Goal: Task Accomplishment & Management: Manage account settings

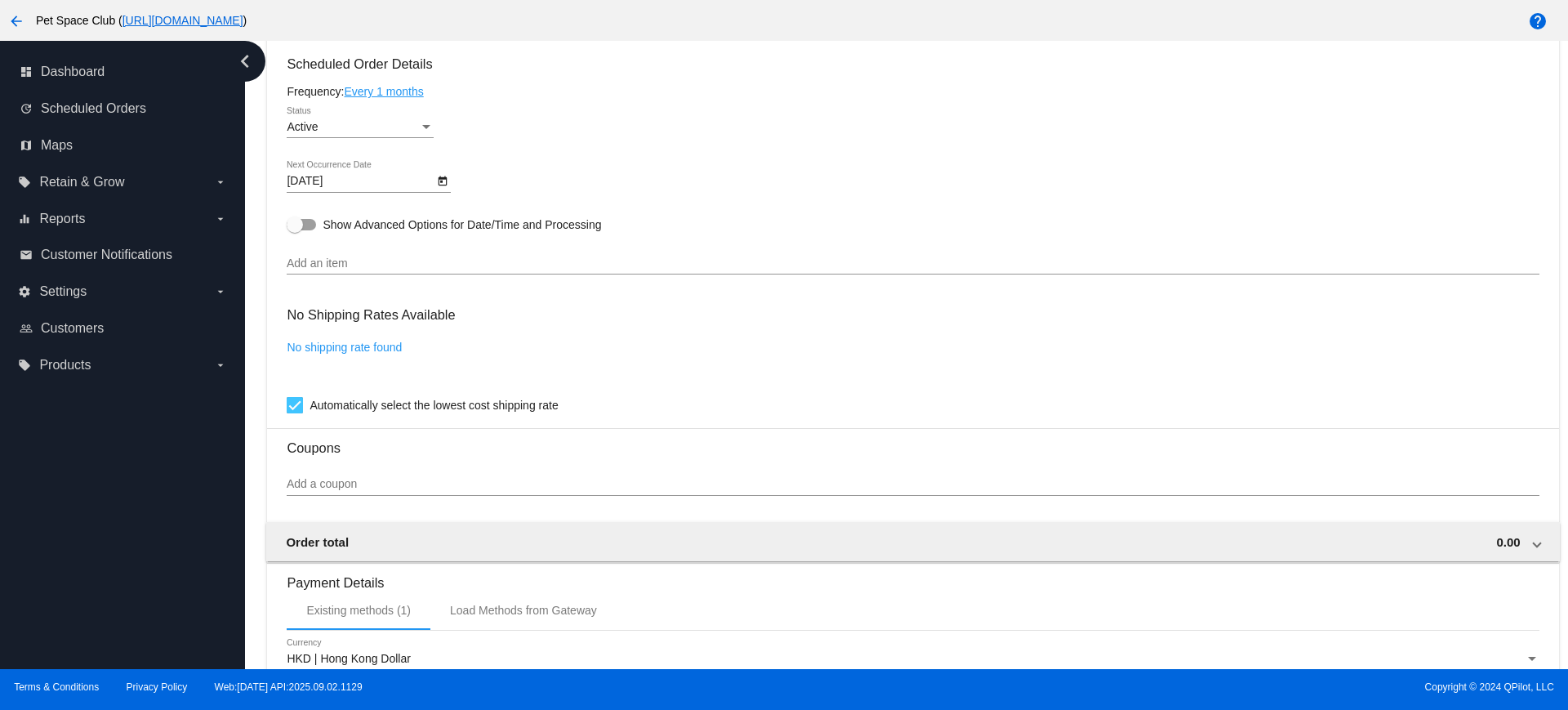
scroll to position [827, 0]
click at [442, 179] on icon "Open calendar" at bounding box center [442, 178] width 9 height 10
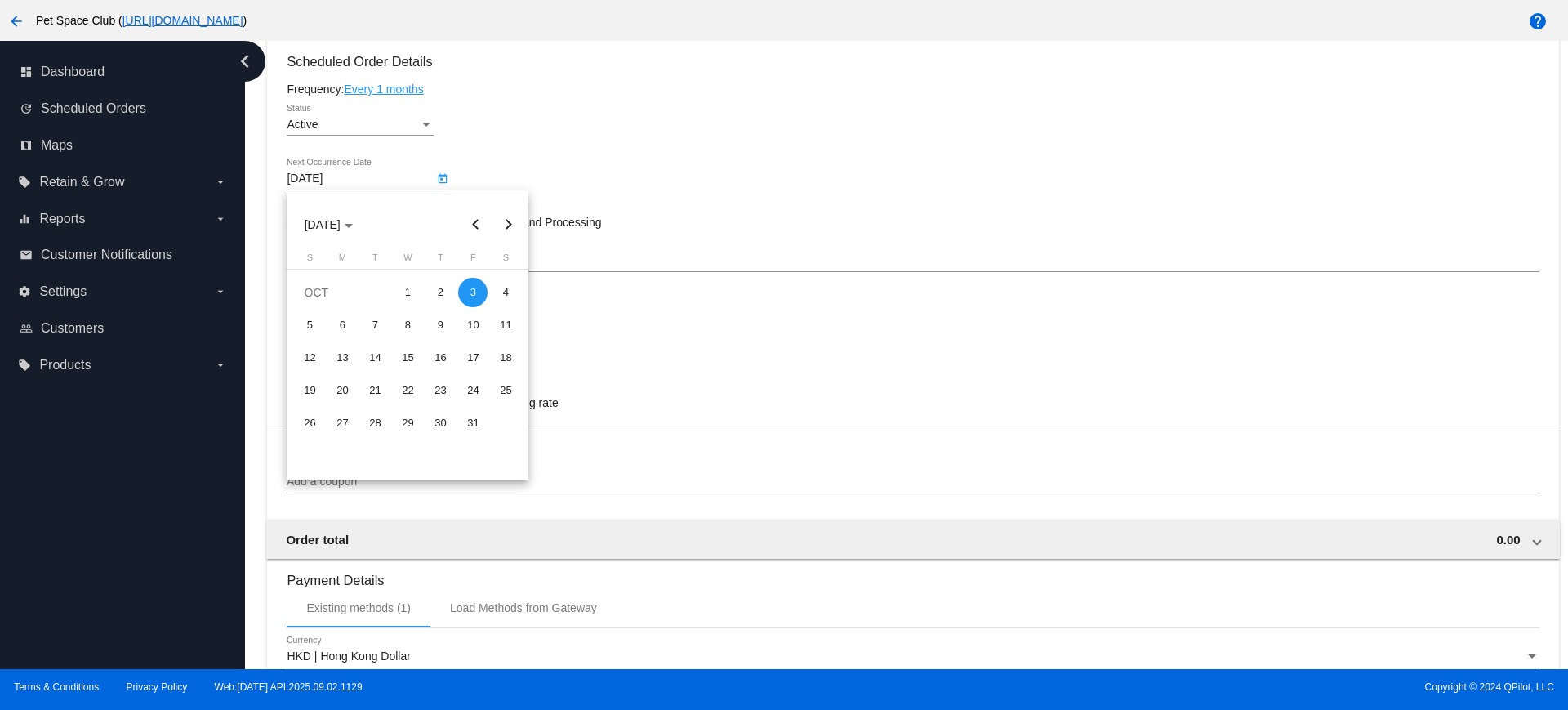
click at [470, 219] on button "Previous month" at bounding box center [476, 224] width 32 height 32
click at [448, 418] on div "25" at bounding box center [439, 422] width 30 height 30
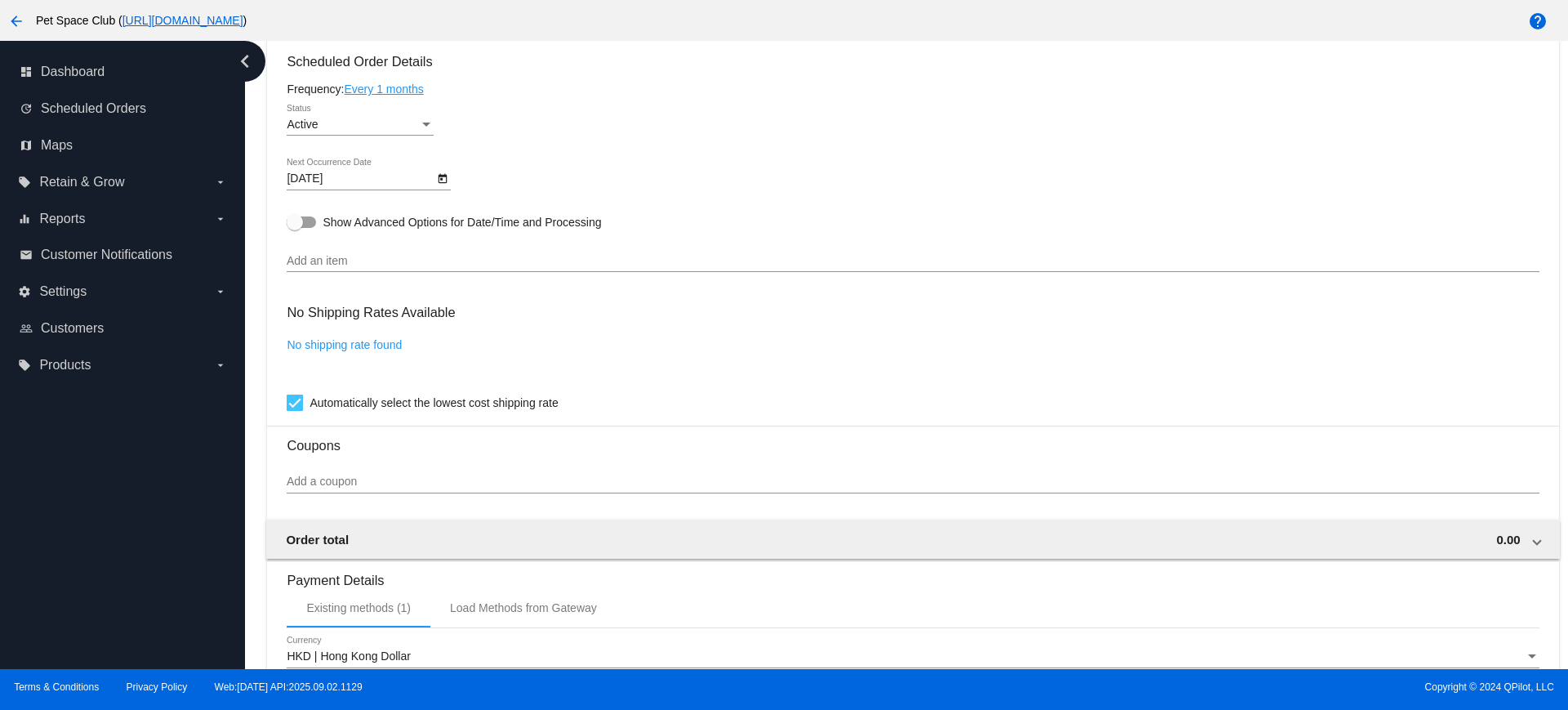
drag, startPoint x: 247, startPoint y: 224, endPoint x: 262, endPoint y: 224, distance: 15.0
click at [247, 224] on div "Dashboard Scheduled Orders arrow_back Scheduled Order #1017032 Active more_vert…" at bounding box center [906, 355] width 1323 height 628
click at [255, 239] on div "Dashboard Scheduled Orders arrow_back Scheduled Order #1017032 Active more_vert…" at bounding box center [906, 355] width 1323 height 628
click at [423, 88] on link "Every 1 months" at bounding box center [383, 90] width 79 height 13
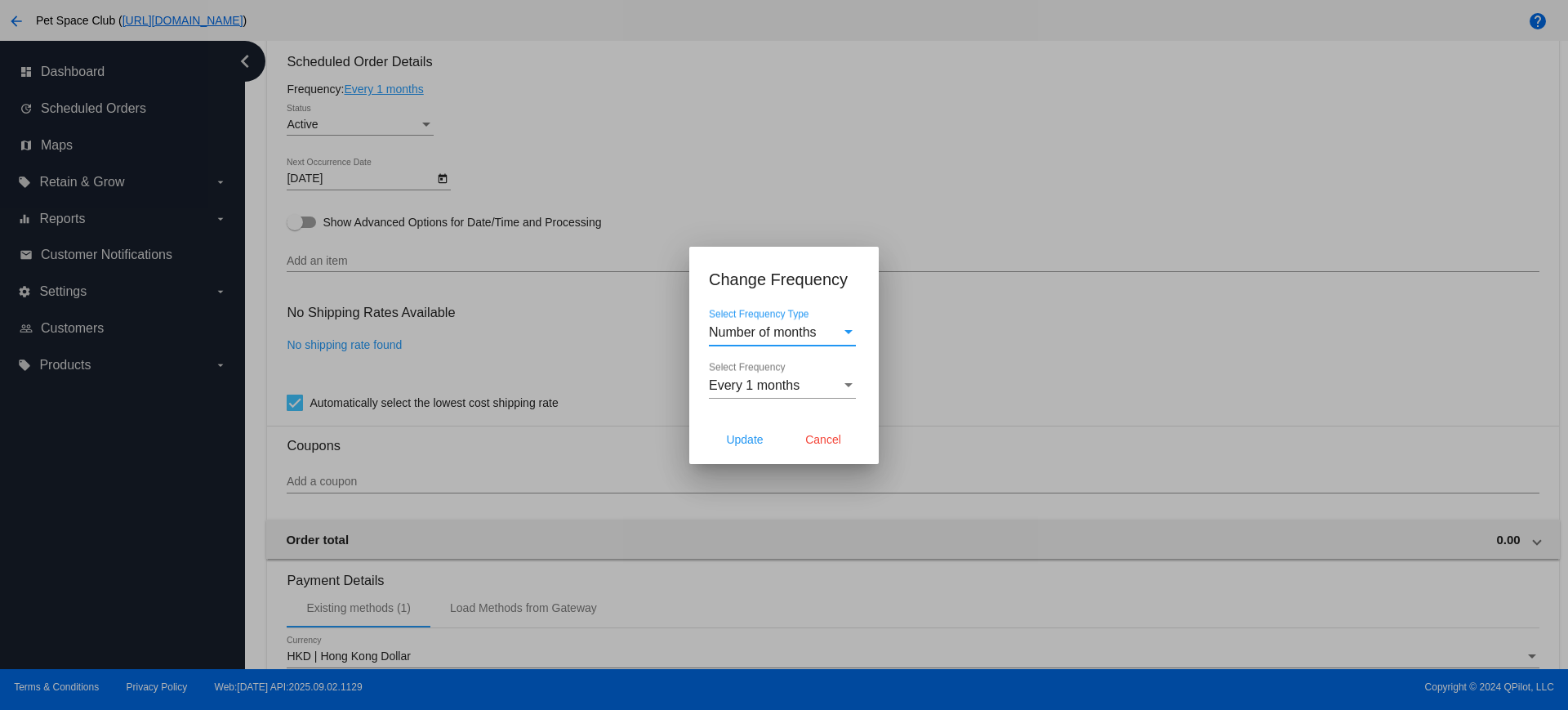
click at [833, 389] on div "Every 1 months" at bounding box center [775, 385] width 132 height 14
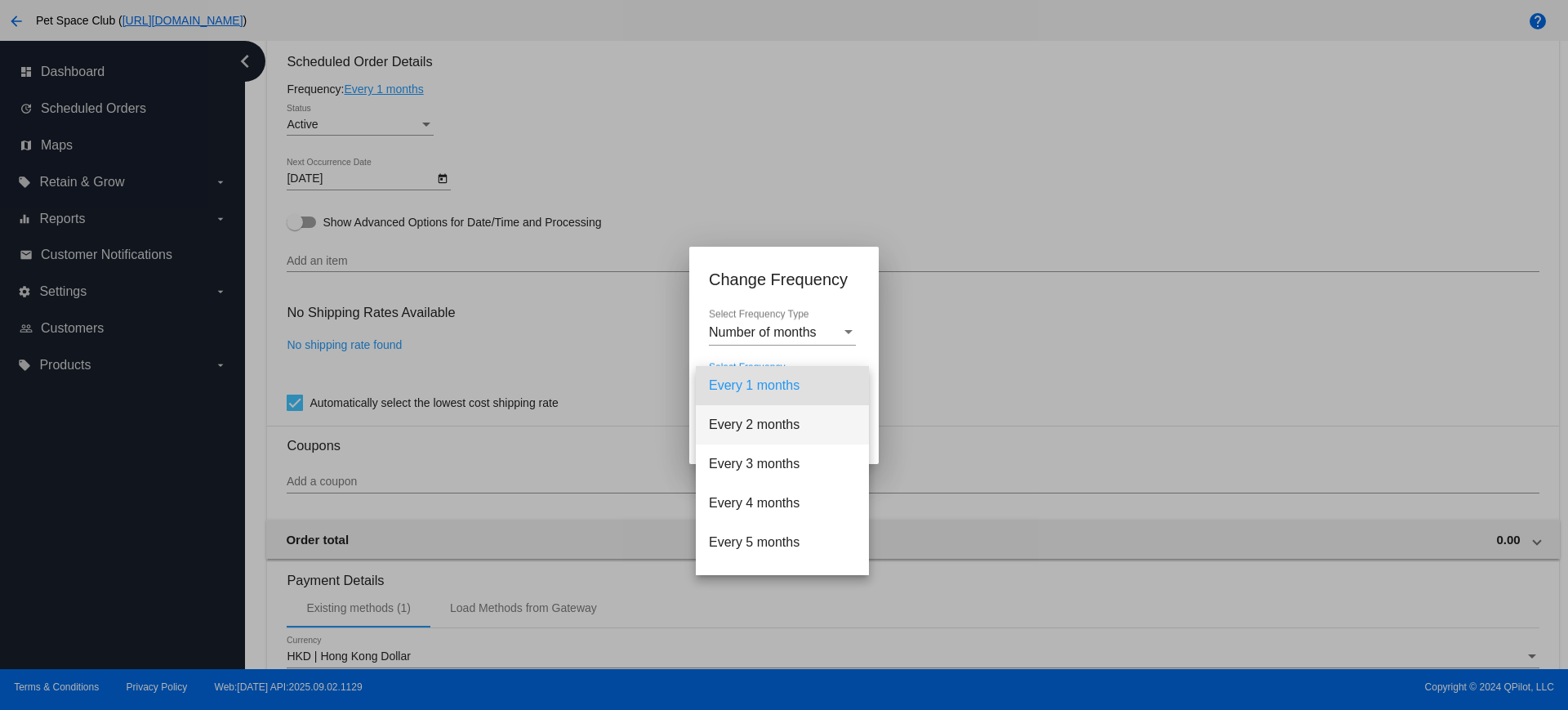
click at [761, 424] on span "Every 2 months" at bounding box center [783, 424] width 147 height 39
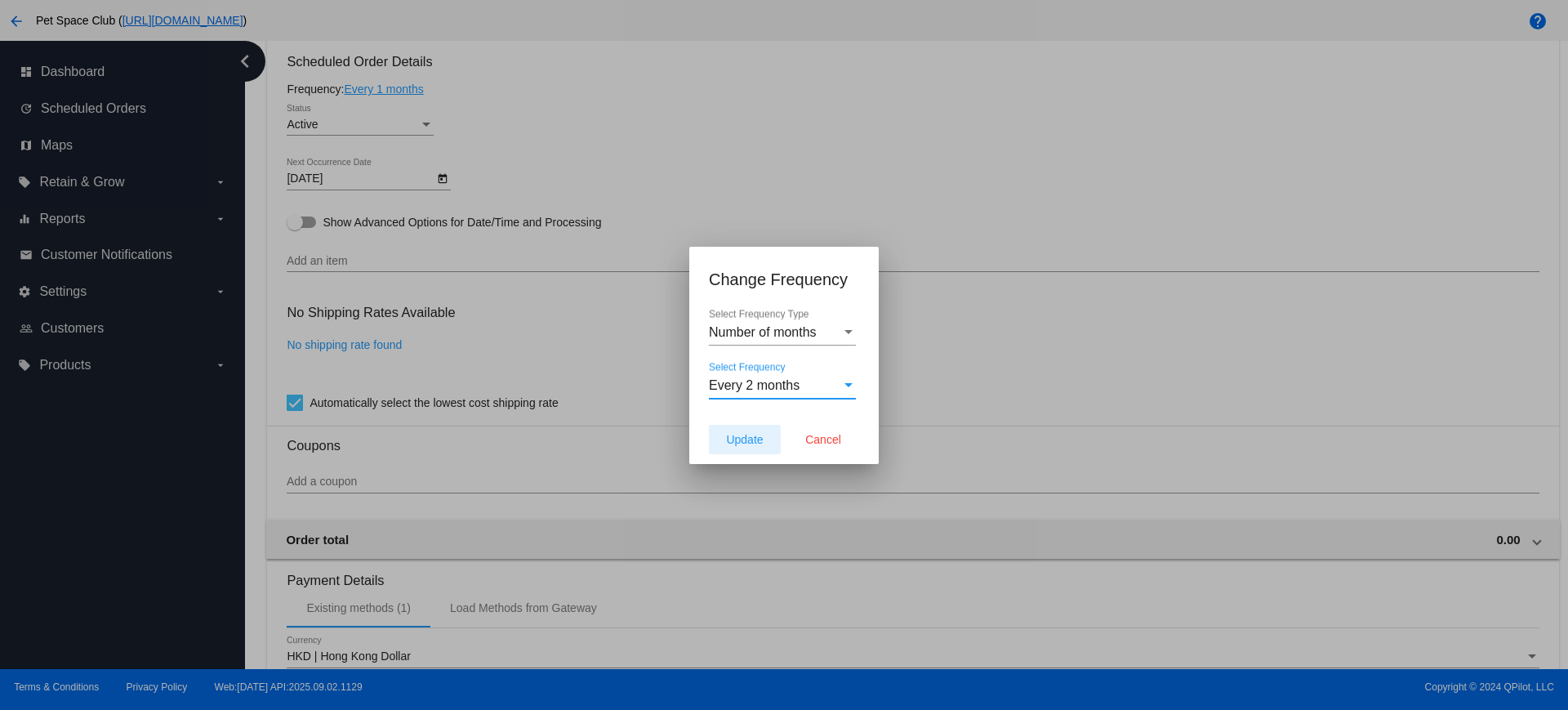
click at [743, 448] on button "Update" at bounding box center [744, 439] width 71 height 30
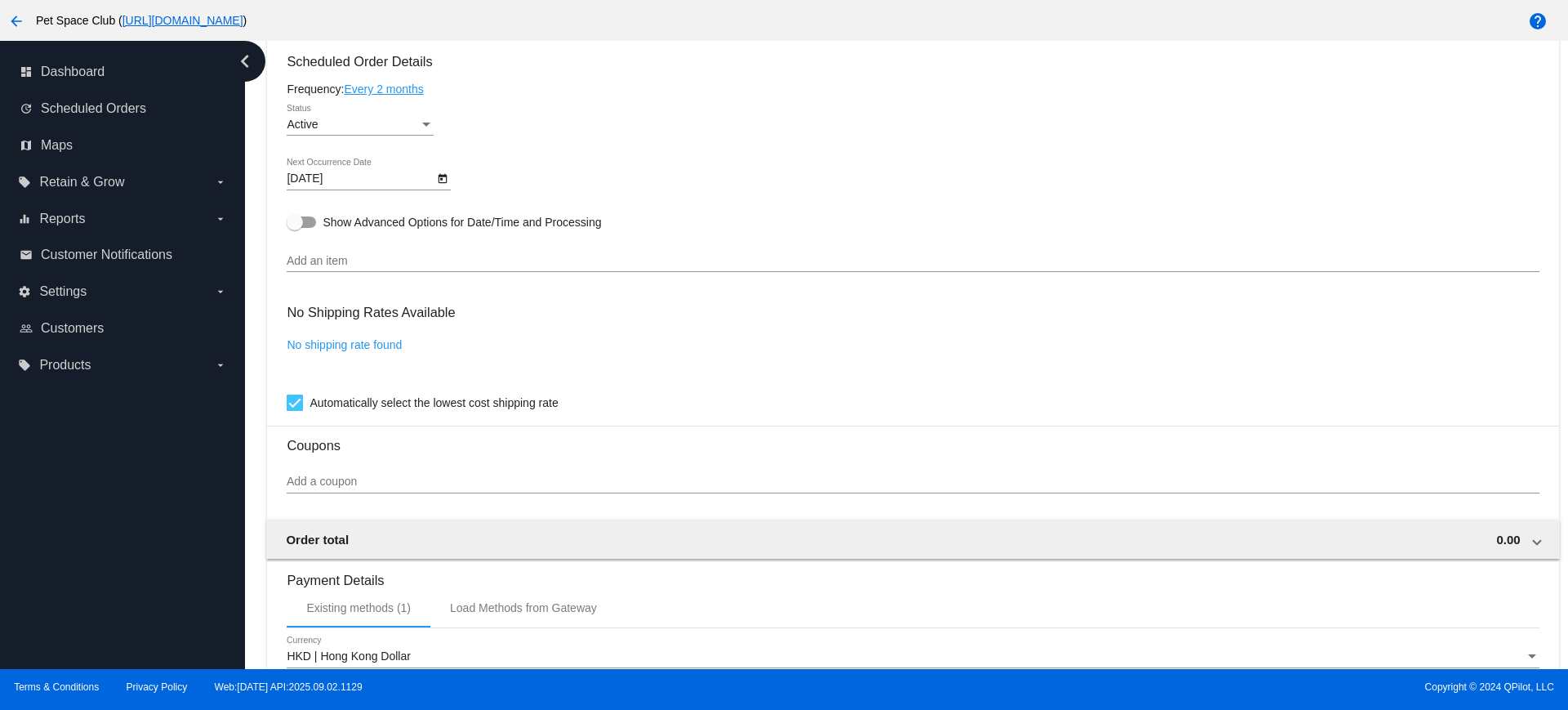
click at [440, 180] on icon "Open calendar" at bounding box center [442, 178] width 11 height 20
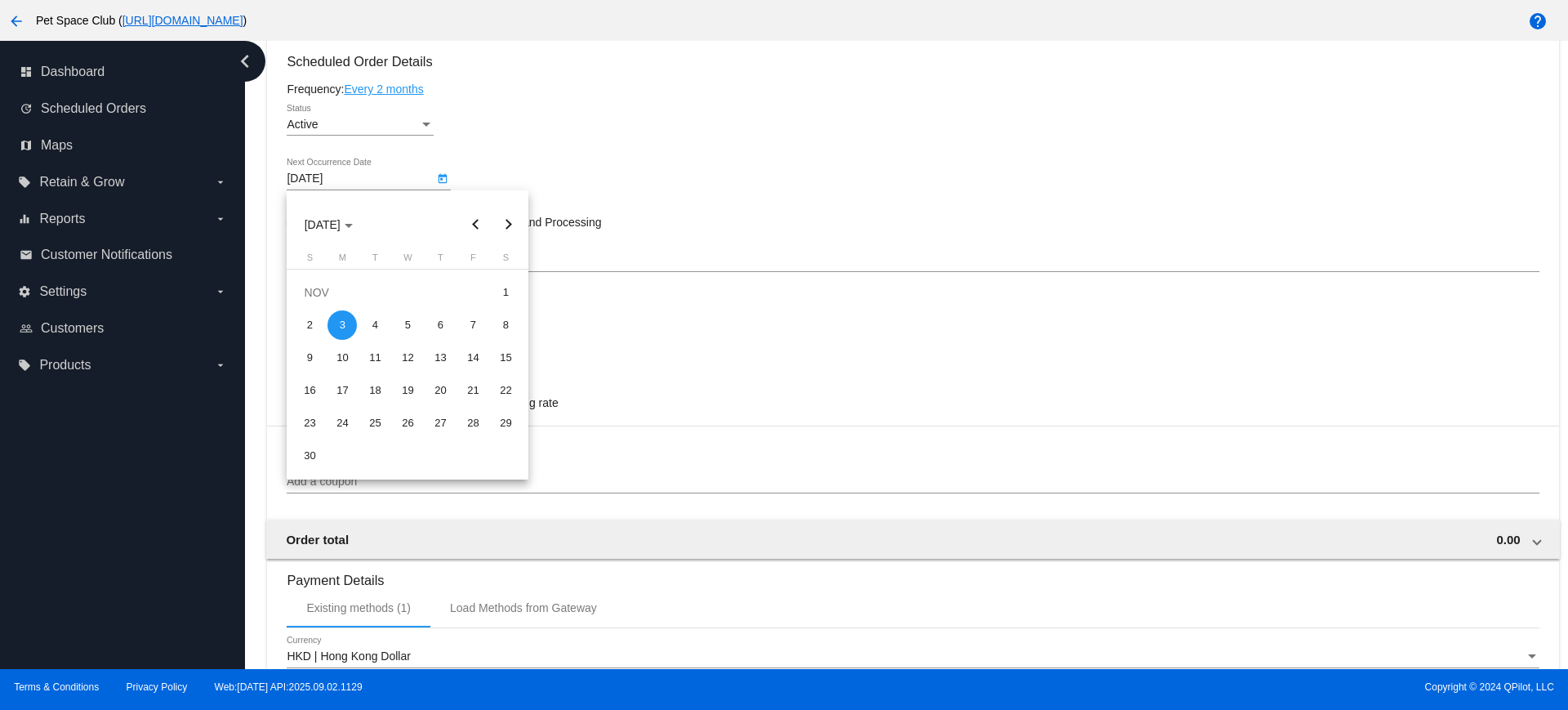
click at [478, 221] on button "Previous month" at bounding box center [476, 224] width 32 height 32
click at [448, 431] on div "25" at bounding box center [439, 422] width 30 height 30
type input "9/25/2025"
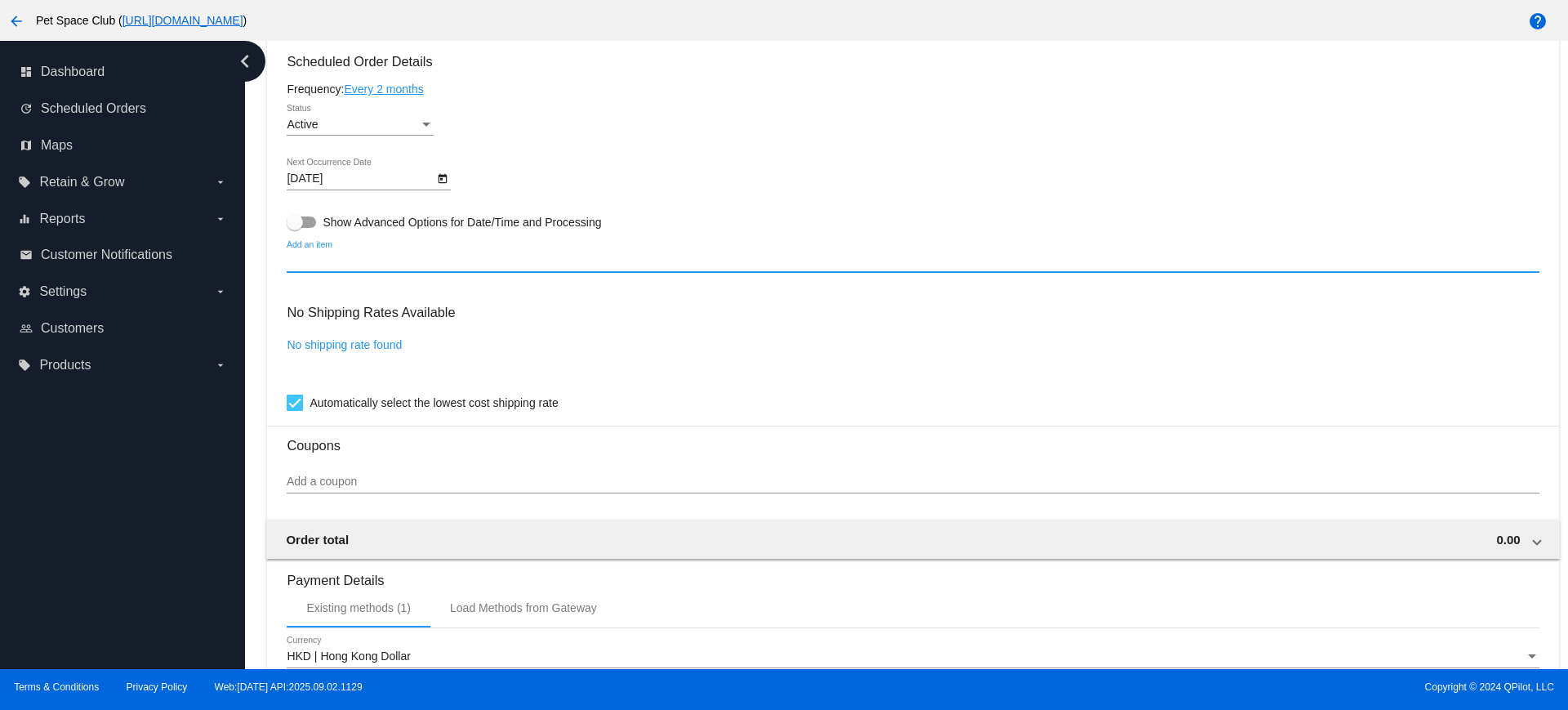
click at [334, 261] on input "Add an item" at bounding box center [912, 261] width 1252 height 13
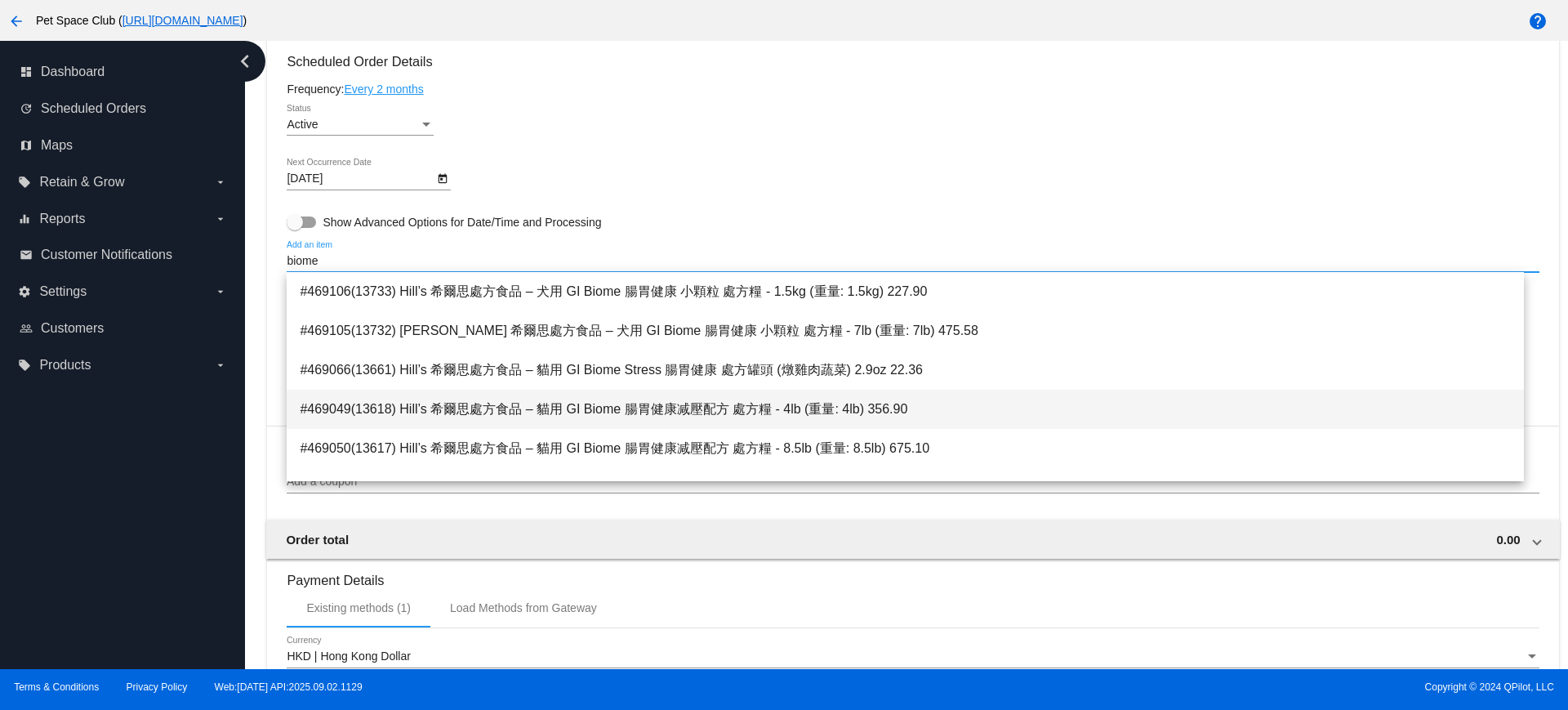
type input "biome"
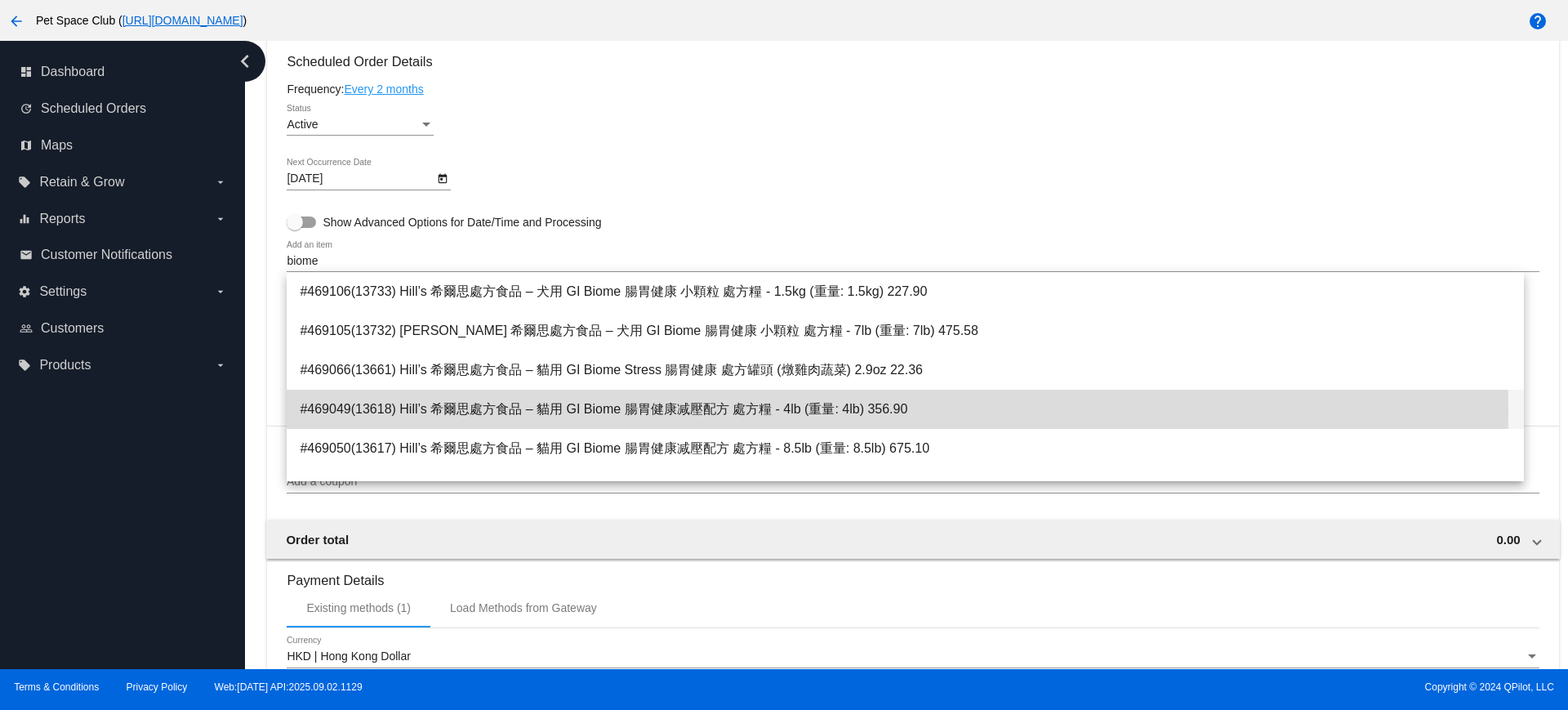
click at [605, 411] on span "#469049(13618) Hill’s 希爾思處方食品 – 貓用 GI Biome 腸胃健康减壓配方 處方糧 - 4lb (重量: 4lb) 356.90" at bounding box center [905, 409] width 1211 height 39
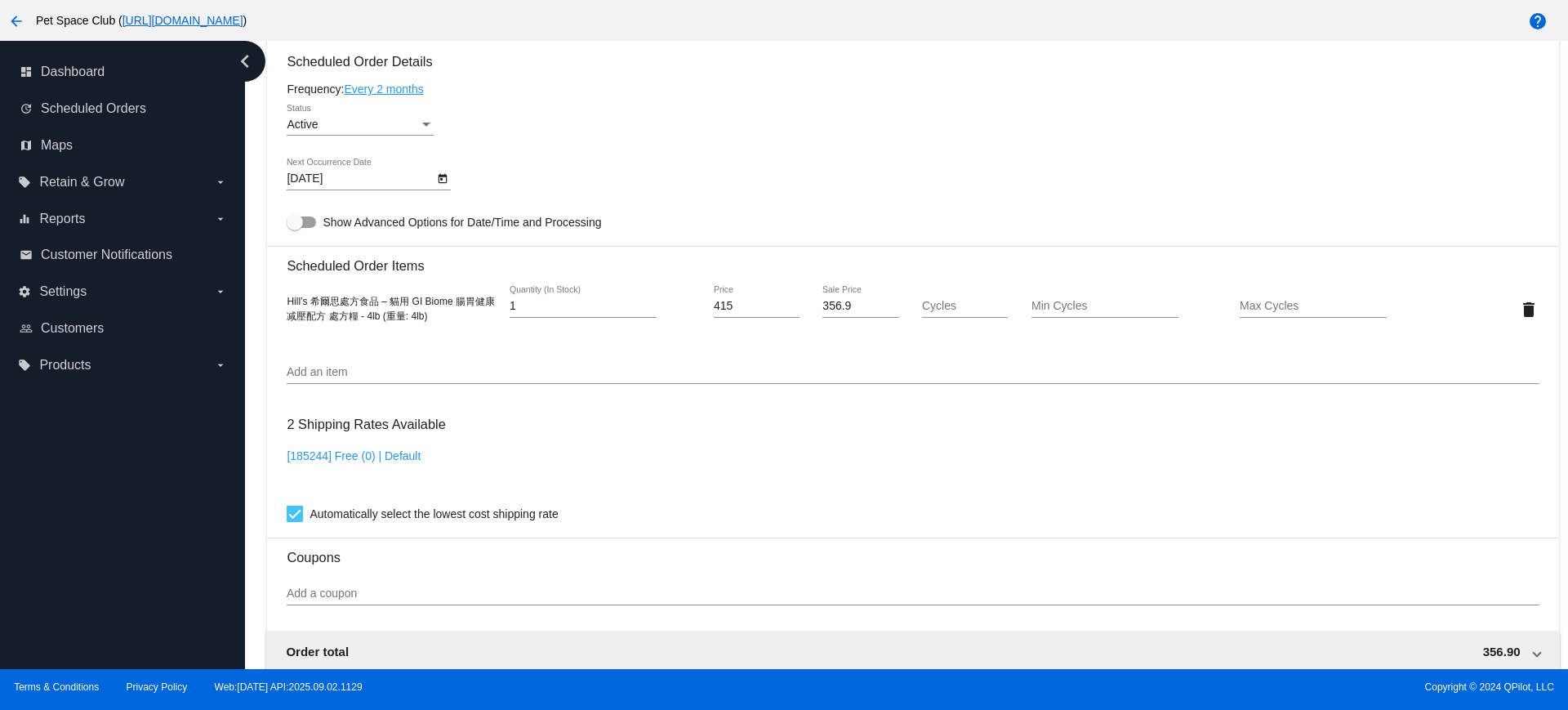
click at [261, 345] on div "Dashboard Scheduled Orders arrow_back Scheduled Order #1017032 Active more_vert…" at bounding box center [913, 151] width 1310 height 1874
click at [347, 376] on input "Add an item" at bounding box center [912, 373] width 1252 height 13
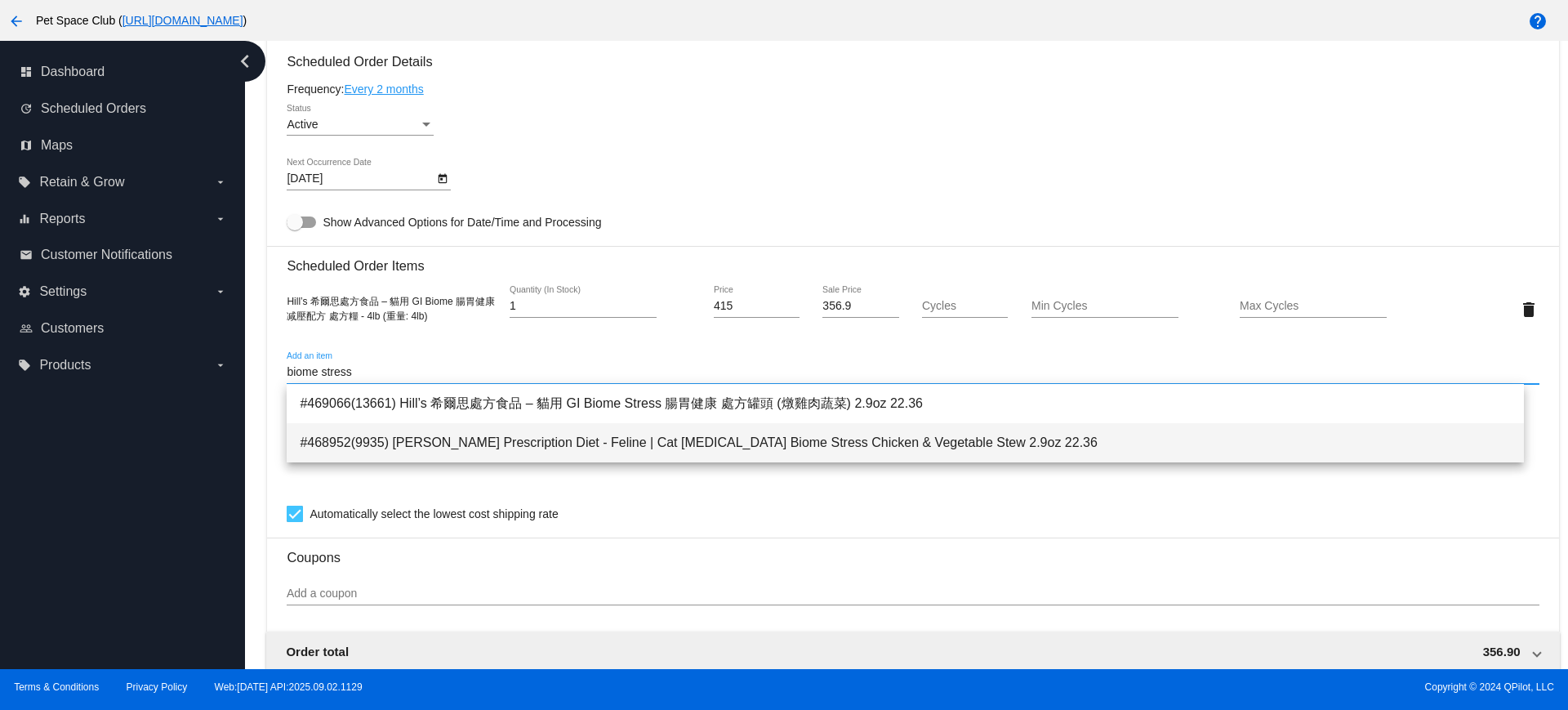
type input "biome stress"
click at [727, 441] on span "#468952(9935) Hill's Prescription Diet - Feline | Cat Gastrointestinal Biome St…" at bounding box center [905, 442] width 1211 height 39
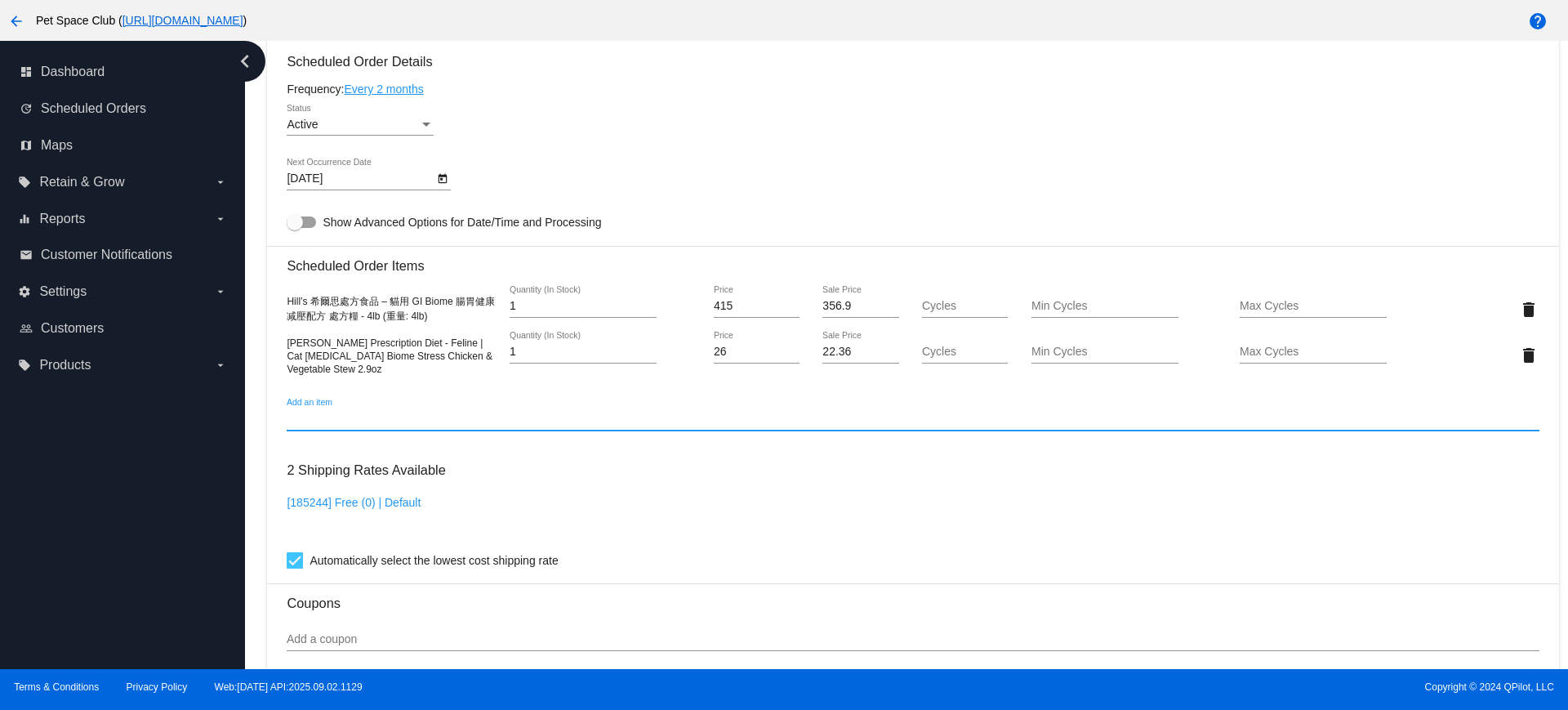
click at [579, 398] on div "Add an item" at bounding box center [912, 414] width 1252 height 31
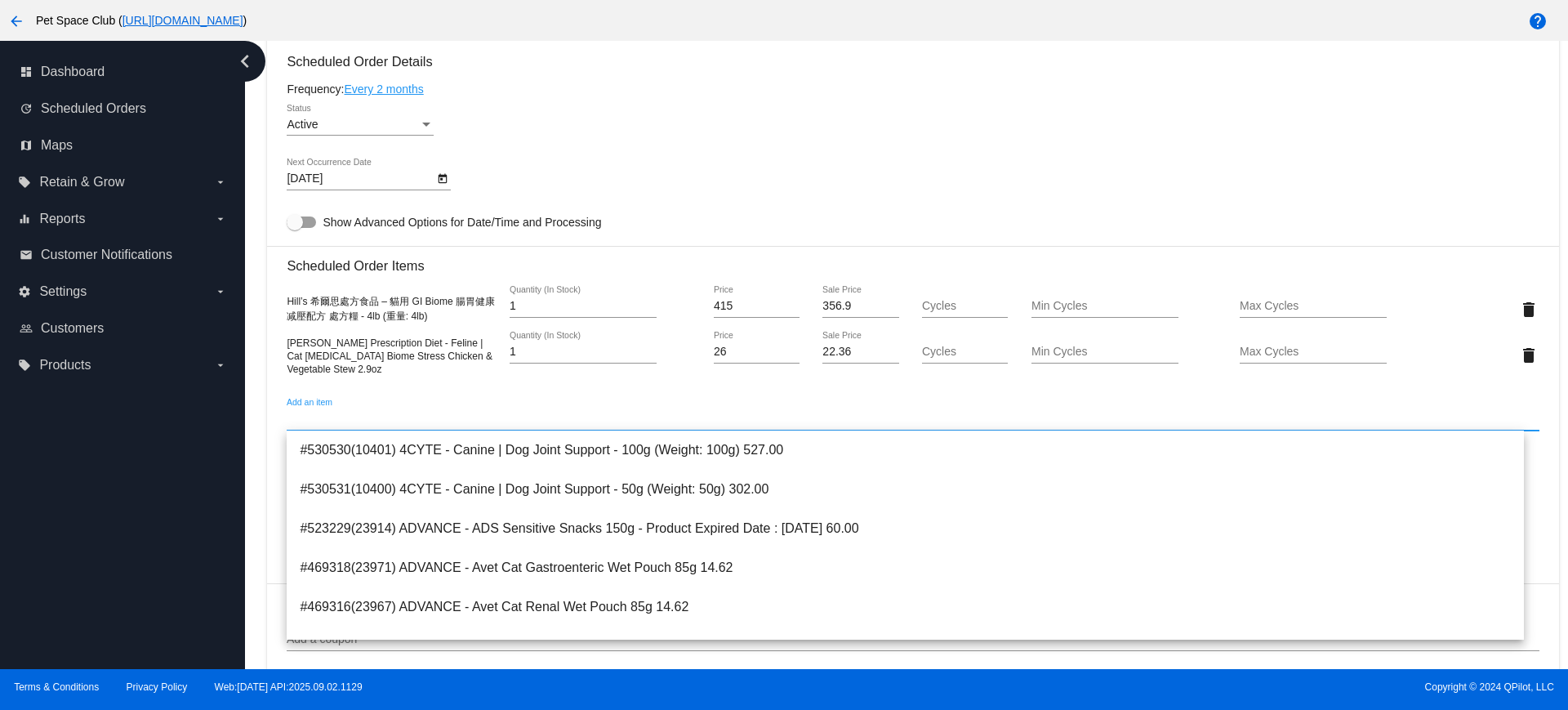
click at [712, 386] on div "Hill’s 希爾思處方食品 – 貓用 GI Biome 腸胃健康减壓配方 處方糧 - 4lb (重量: 4lb) 1 Quantity (In Stock)…" at bounding box center [912, 332] width 1252 height 117
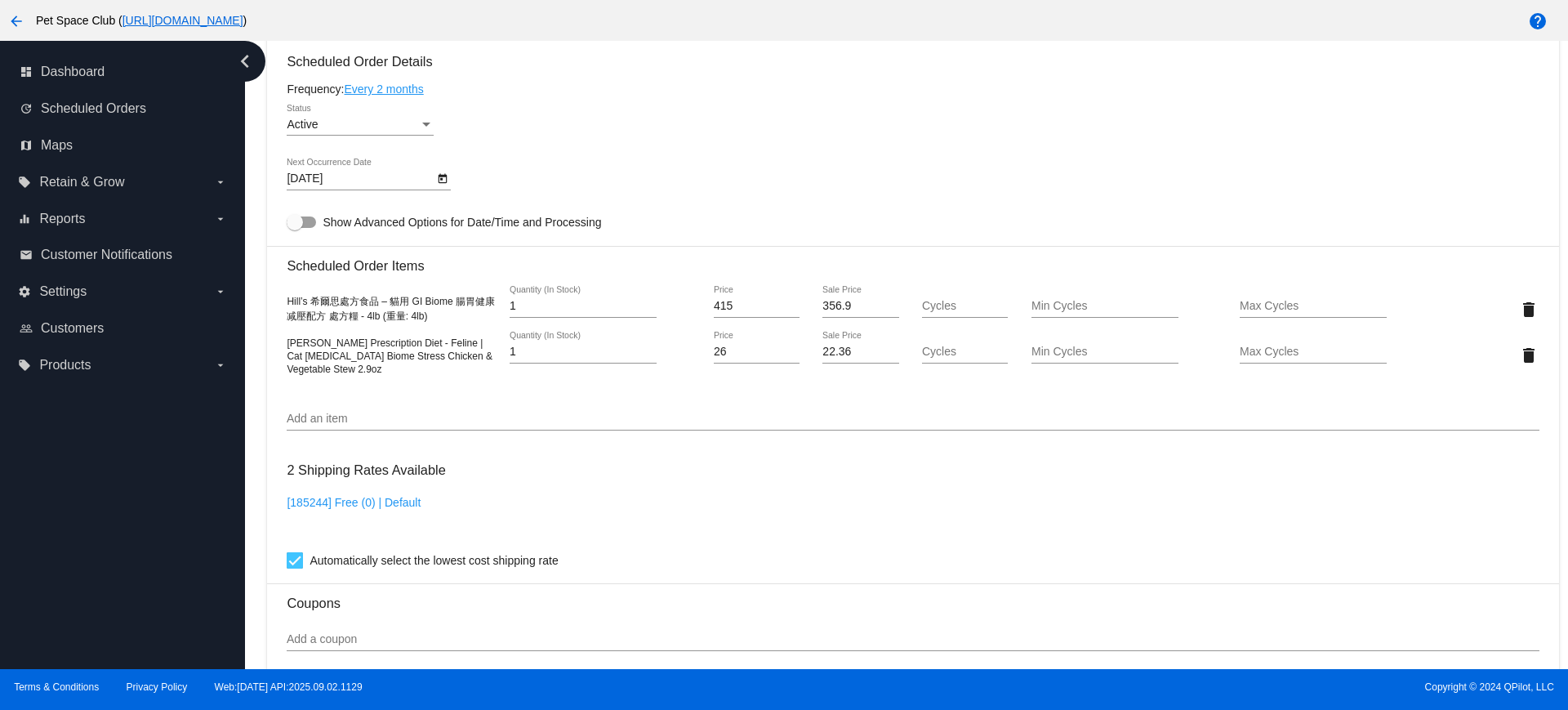
click at [485, 413] on input "Add an item" at bounding box center [912, 419] width 1252 height 13
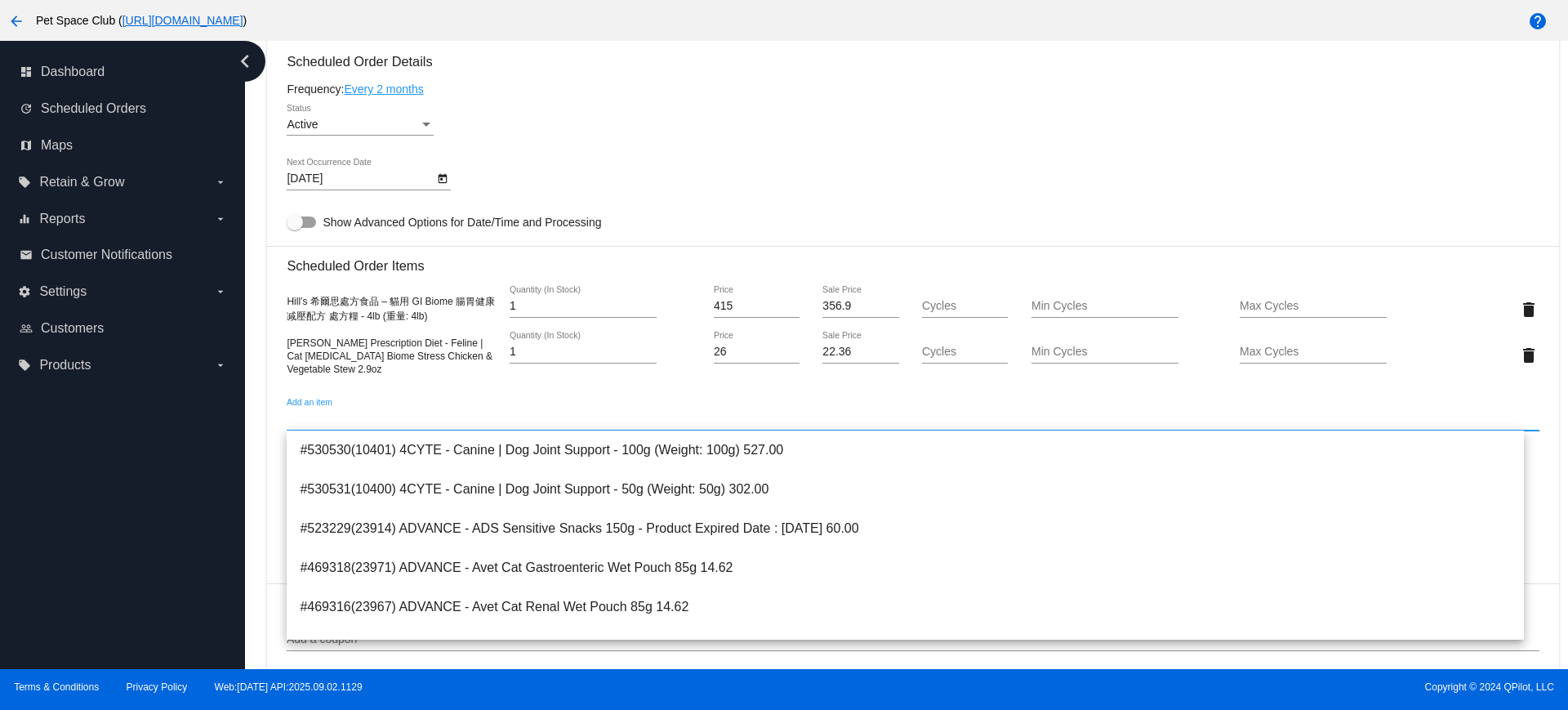
click at [1192, 175] on div "9/25/2025 Next Occurrence Date" at bounding box center [912, 181] width 1252 height 47
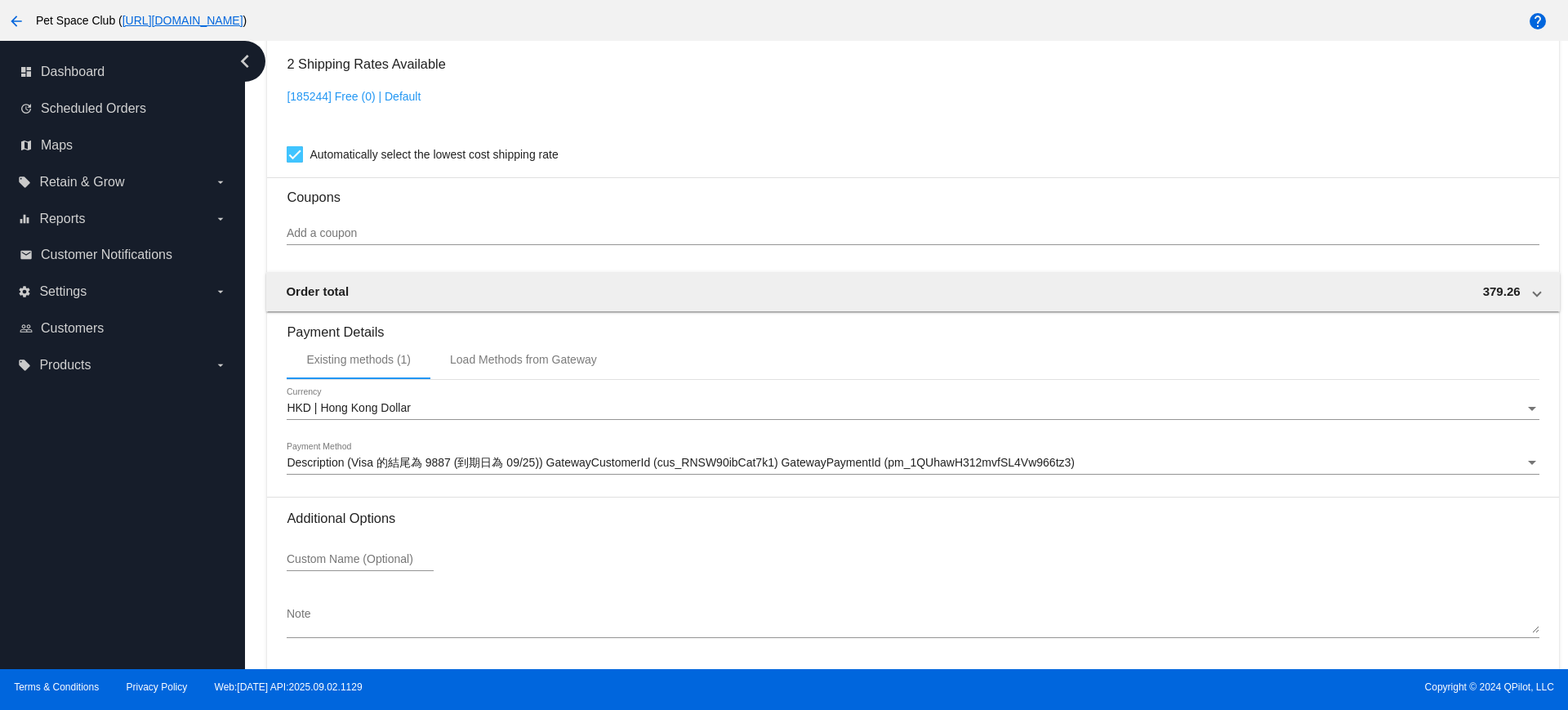
scroll to position [1291, 0]
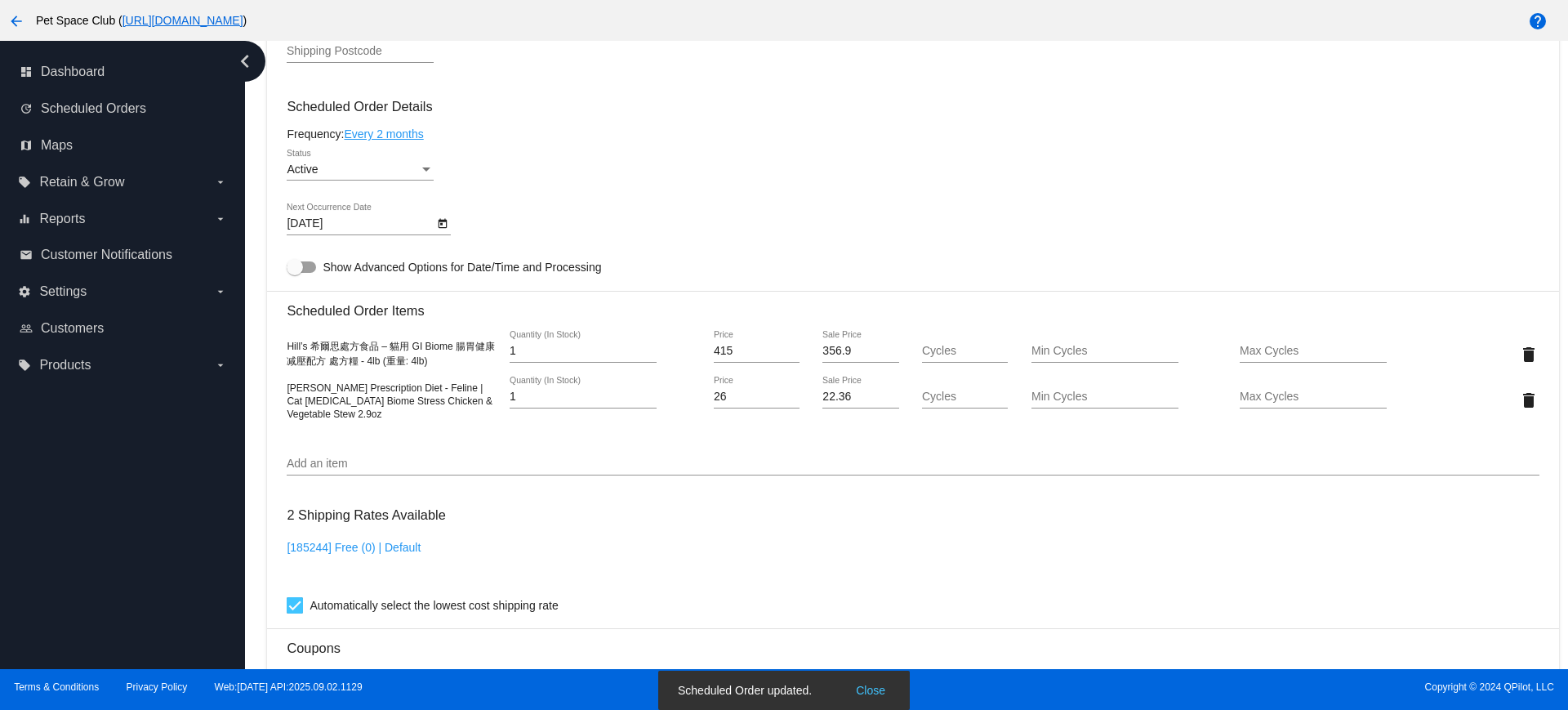
scroll to position [781, 0]
click at [255, 225] on div "Dashboard Scheduled Orders arrow_back Scheduled Order #1017032 Active more_vert…" at bounding box center [906, 355] width 1323 height 628
click at [257, 339] on div "Dashboard Scheduled Orders arrow_back Scheduled Order #1017032 Active more_vert…" at bounding box center [906, 355] width 1323 height 628
drag, startPoint x: 264, startPoint y: 215, endPoint x: 304, endPoint y: 282, distance: 78.0
click at [264, 216] on div "Dashboard Scheduled Orders arrow_back Scheduled Order #1017032 Active more_vert…" at bounding box center [913, 219] width 1310 height 1919
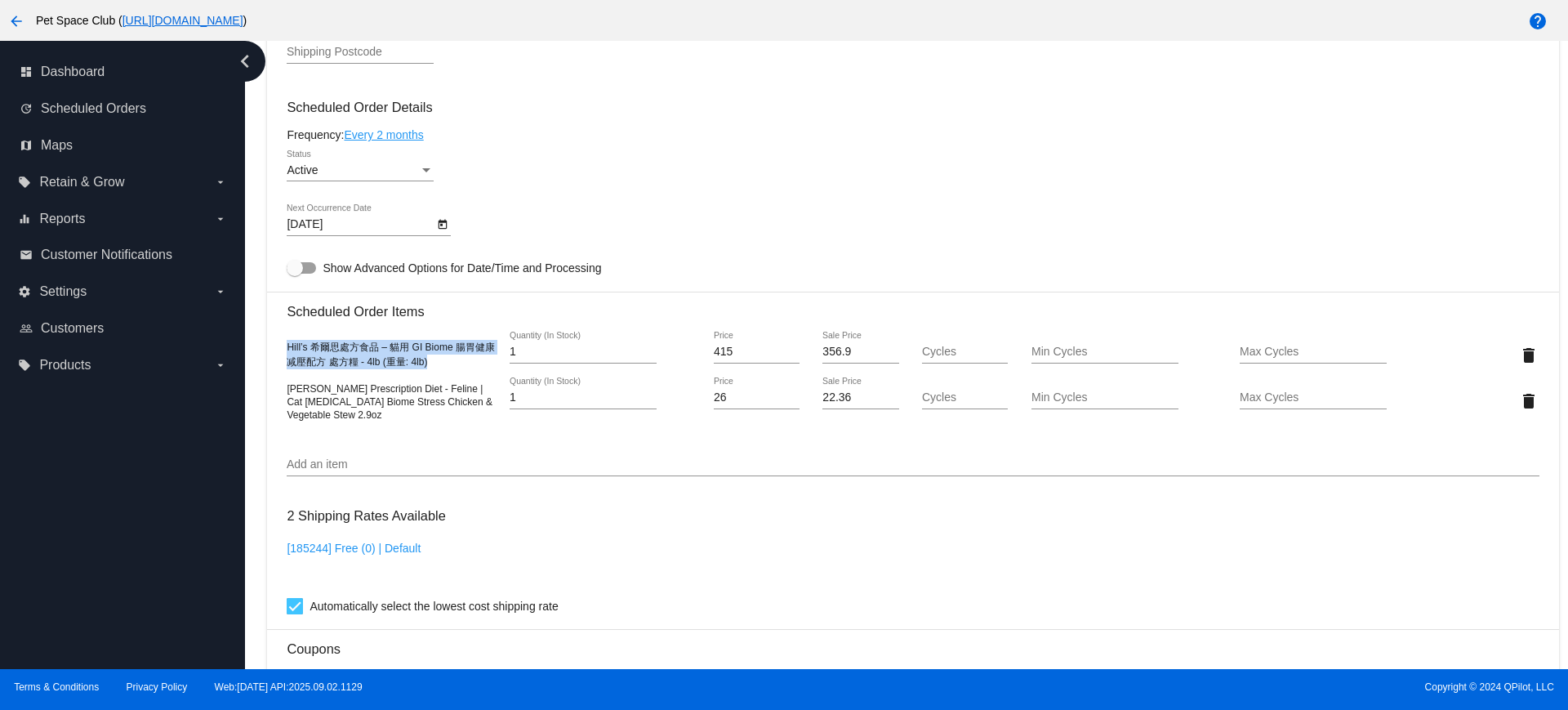
drag, startPoint x: 287, startPoint y: 347, endPoint x: 445, endPoint y: 362, distance: 158.7
click at [445, 362] on mat-card "Customer 5805234: Eliza Ng elizang7@gmail.com Customer Shipping Enter Shipping …" at bounding box center [912, 340] width 1292 height 1679
copy span "Hill’s 希爾思處方食品 – 貓用 GI Biome 腸胃健康减壓配方 處方糧 - 4lb (重量: 4lb)"
drag, startPoint x: 262, startPoint y: 314, endPoint x: 304, endPoint y: 369, distance: 69.2
click at [262, 314] on div "Dashboard Scheduled Orders arrow_back Scheduled Order #1017032 Active more_vert…" at bounding box center [913, 219] width 1310 height 1919
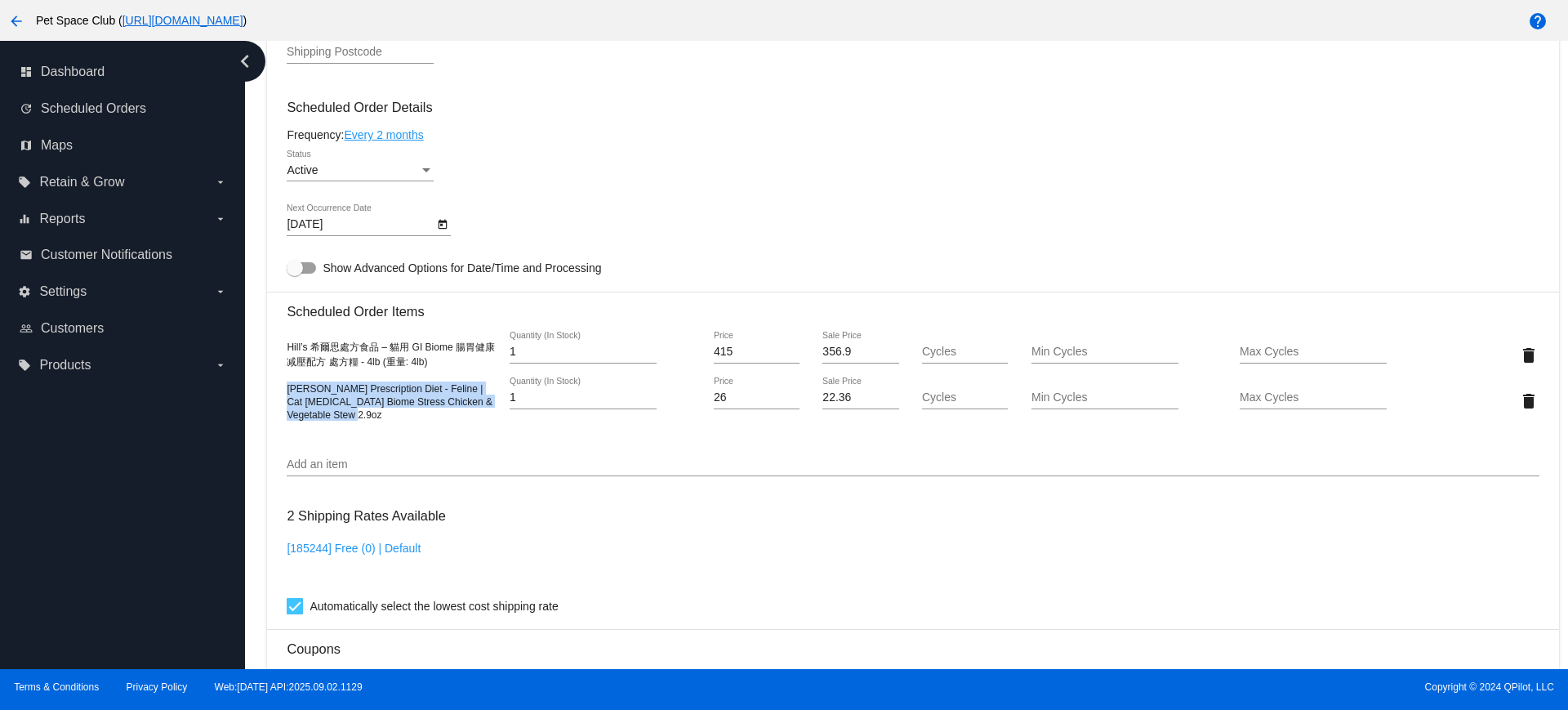
drag, startPoint x: 288, startPoint y: 382, endPoint x: 388, endPoint y: 418, distance: 106.3
click at [388, 418] on div "Hill's Prescription Diet - Feline | Cat Gastrointestinal Biome Stress Chicken &…" at bounding box center [391, 400] width 209 height 39
copy span "Hill's Prescription Diet - Feline | Cat Gastrointestinal Biome Stress Chicken &…"
click at [845, 219] on div "9/25/2025 Next Occurrence Date" at bounding box center [912, 227] width 1252 height 47
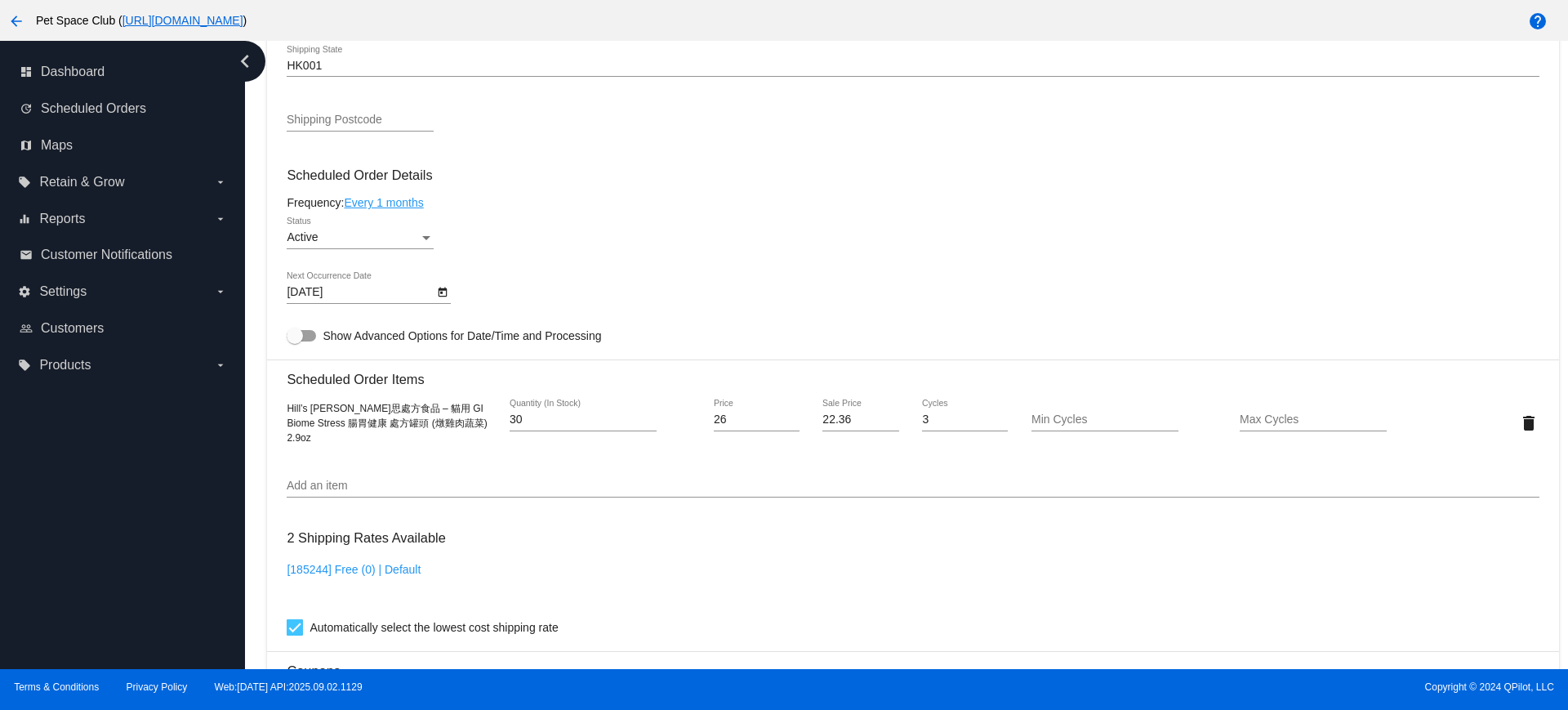
scroll to position [919, 0]
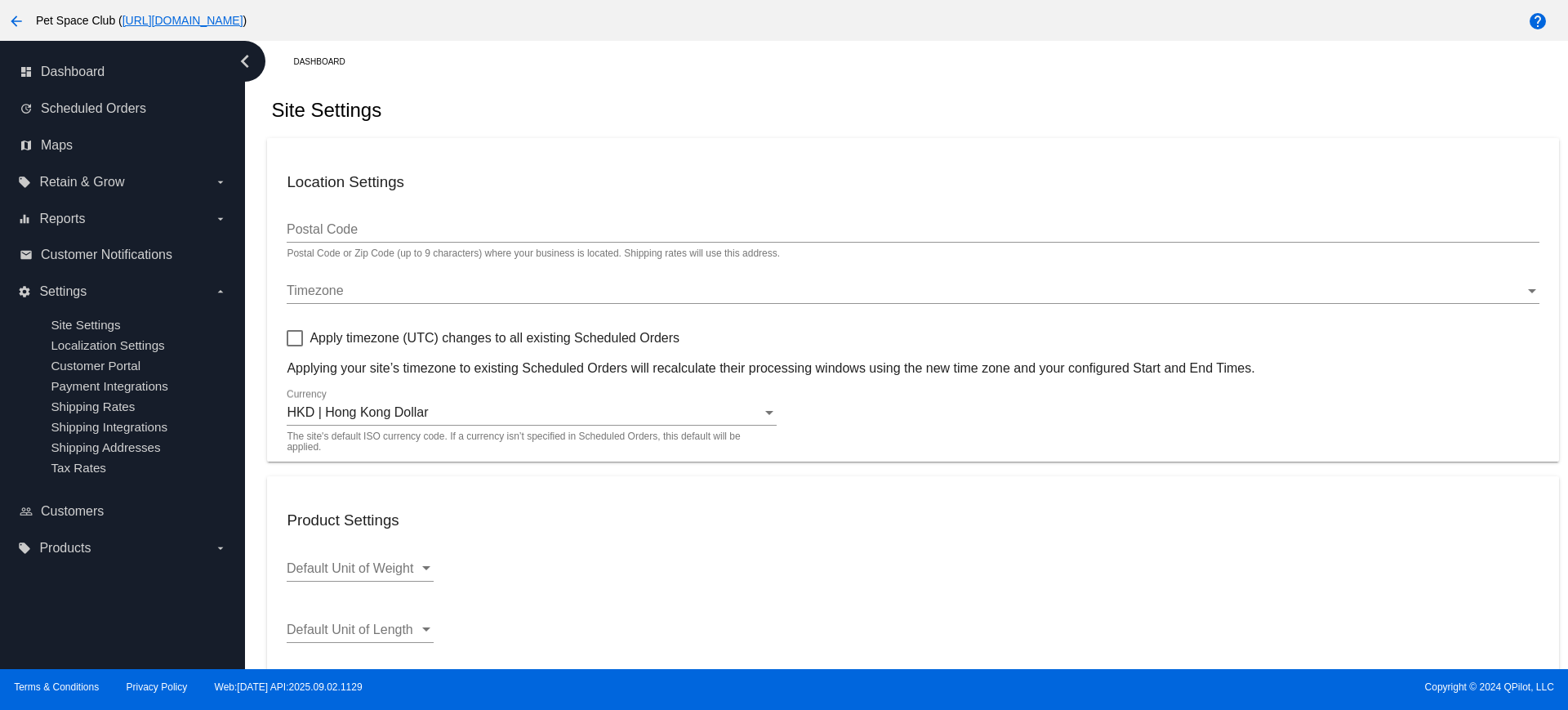
scroll to position [503, 0]
